Goal: Task Accomplishment & Management: Use online tool/utility

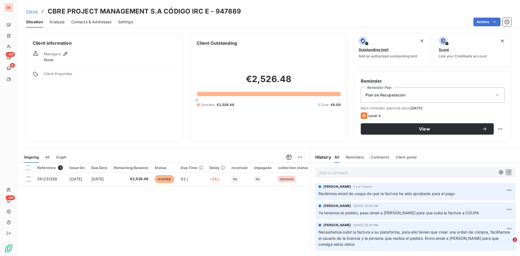
click at [31, 9] on span "Clients" at bounding box center [32, 11] width 12 height 4
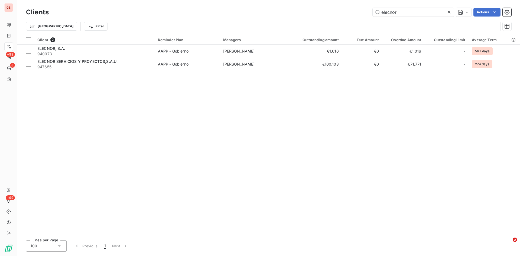
drag, startPoint x: 399, startPoint y: 11, endPoint x: 351, endPoint y: 12, distance: 48.5
click at [351, 12] on div "elecnor Actions" at bounding box center [283, 12] width 456 height 9
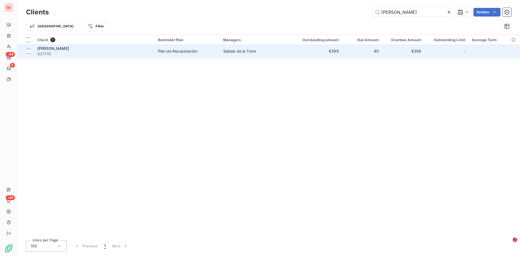
type input "[PERSON_NAME]"
click at [67, 48] on span "[PERSON_NAME]" at bounding box center [53, 48] width 32 height 5
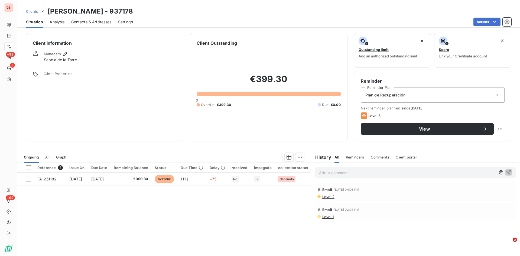
click at [343, 173] on p "Add a comment ﻿" at bounding box center [407, 172] width 177 height 7
click at [506, 170] on icon "button" at bounding box center [508, 171] width 5 height 5
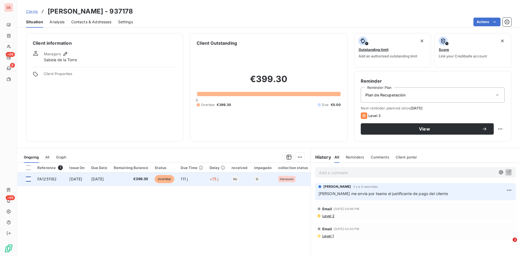
click at [27, 179] on div at bounding box center [28, 179] width 5 height 5
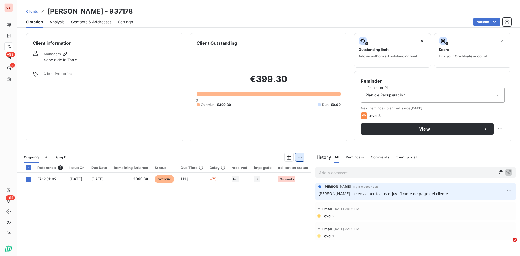
click at [299, 158] on html "GS +99 8 +99 Clients [PERSON_NAME] - 937178 Situation Analysis Contacts & Addre…" at bounding box center [260, 128] width 520 height 256
click at [261, 178] on div "Add an upcoming payment (1 invoice)" at bounding box center [258, 178] width 81 height 9
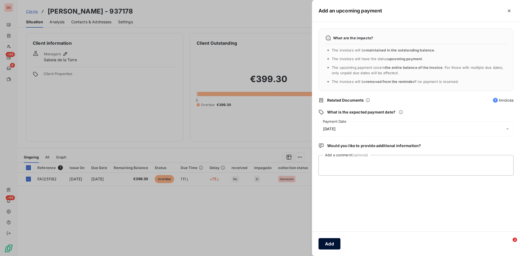
click at [332, 241] on button "Add" at bounding box center [329, 243] width 22 height 11
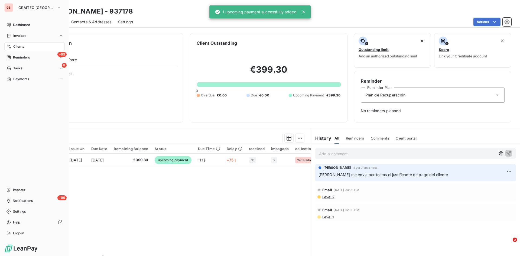
drag, startPoint x: 24, startPoint y: 49, endPoint x: 37, endPoint y: 45, distance: 13.3
click at [24, 49] on div "Clients" at bounding box center [34, 46] width 60 height 9
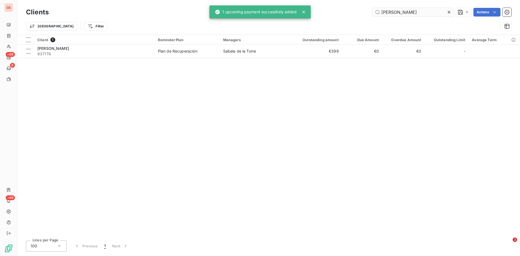
drag, startPoint x: 401, startPoint y: 12, endPoint x: 383, endPoint y: 14, distance: 18.3
click at [383, 14] on input "[PERSON_NAME]" at bounding box center [413, 12] width 81 height 9
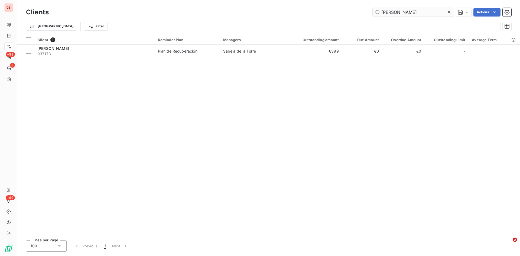
type input "s"
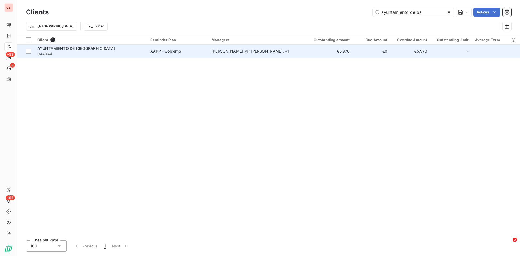
type input "ayuntamiento de ba"
click at [75, 49] on span "AYUNTAMIENTO DE [GEOGRAPHIC_DATA]" at bounding box center [76, 48] width 78 height 5
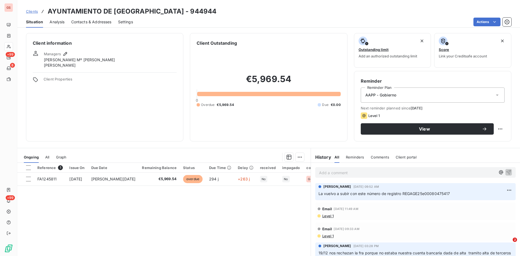
click at [330, 175] on p "Add a comment ﻿" at bounding box center [407, 172] width 177 height 7
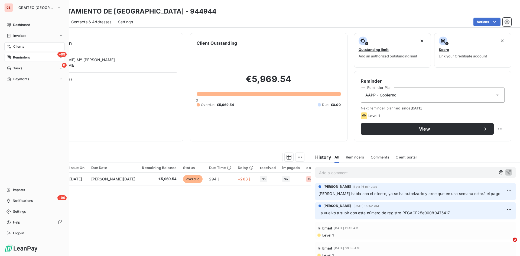
click at [20, 58] on span "Reminders" at bounding box center [21, 57] width 17 height 5
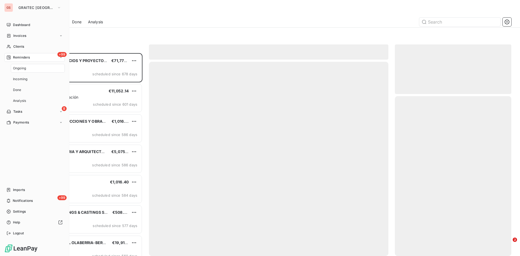
scroll to position [199, 112]
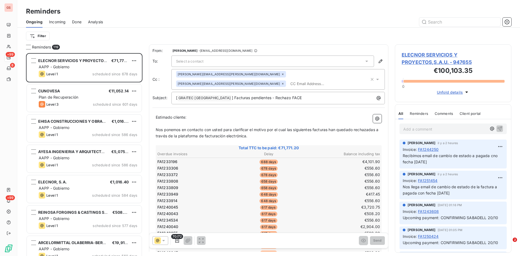
click at [78, 21] on span "Done" at bounding box center [76, 21] width 9 height 5
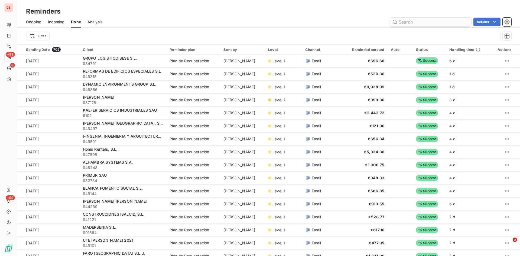
click at [402, 25] on input "text" at bounding box center [430, 22] width 81 height 9
